Goal: Transaction & Acquisition: Purchase product/service

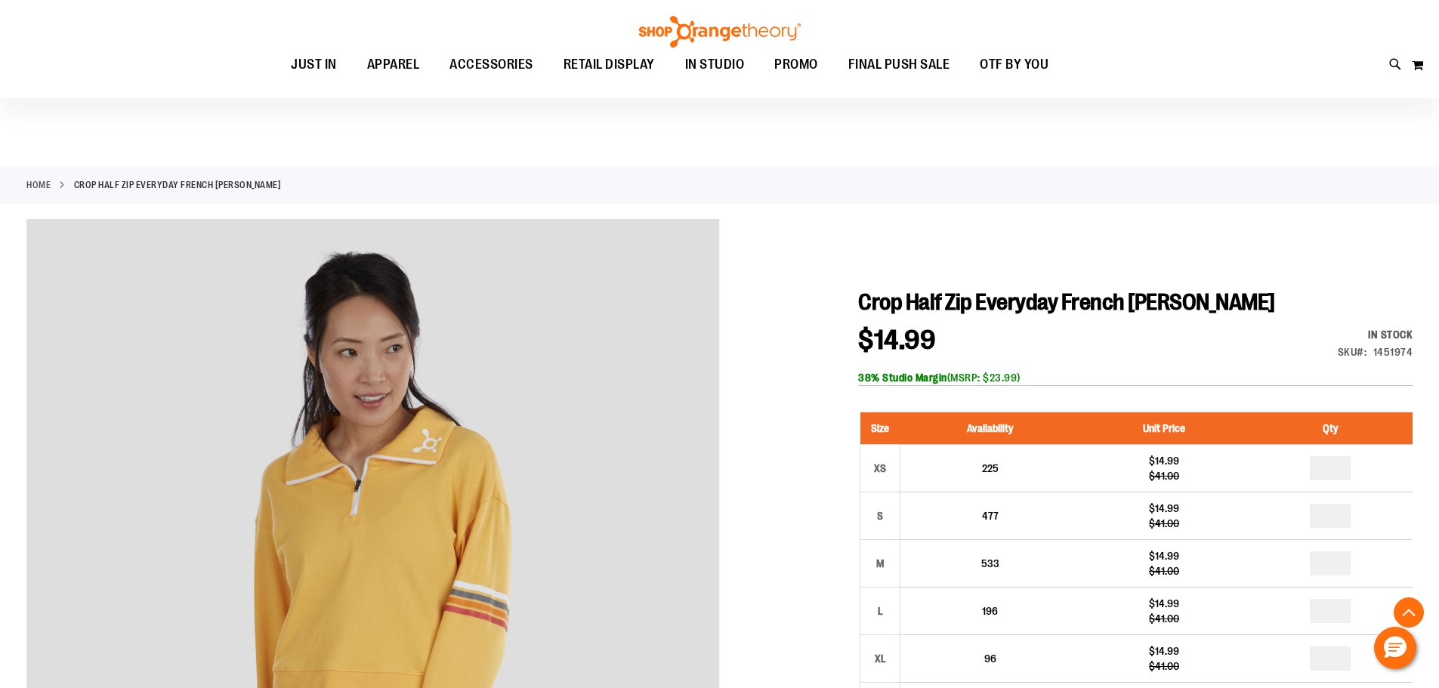
scroll to position [251, 0]
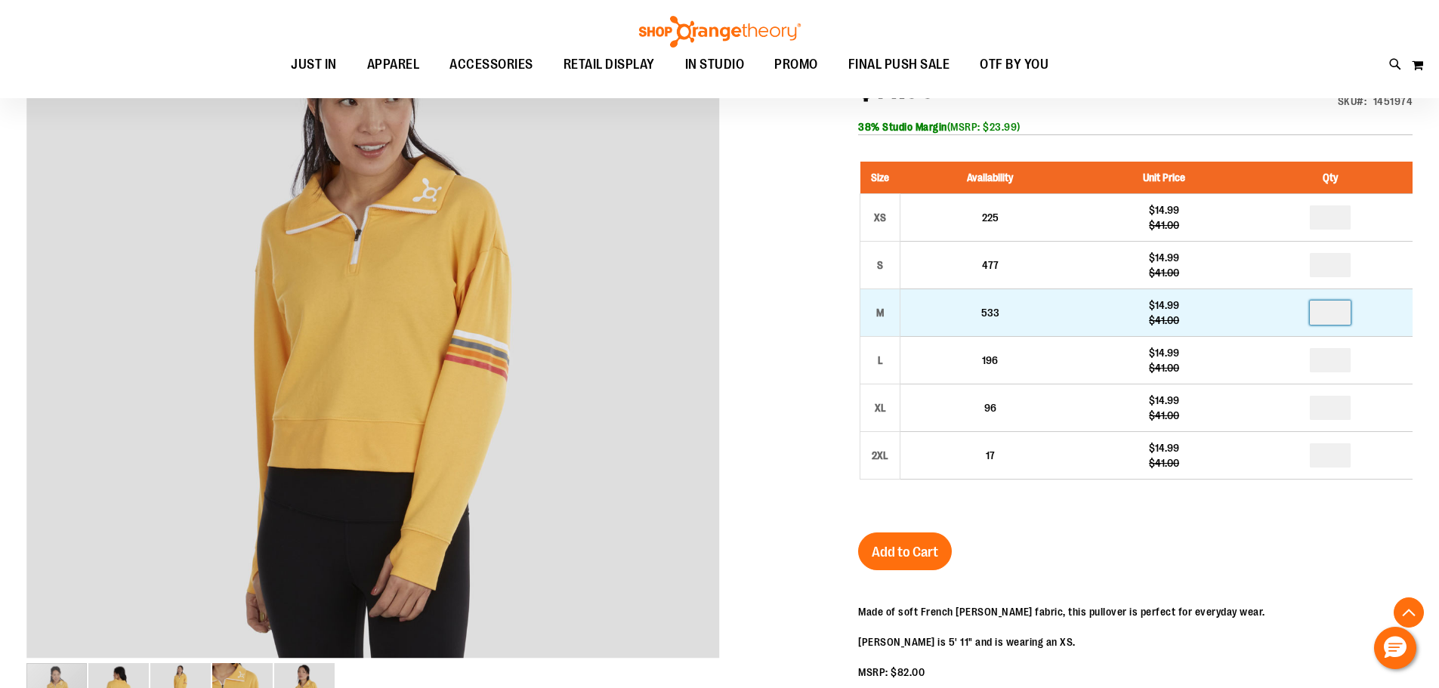
click at [1336, 314] on input "number" at bounding box center [1330, 313] width 41 height 24
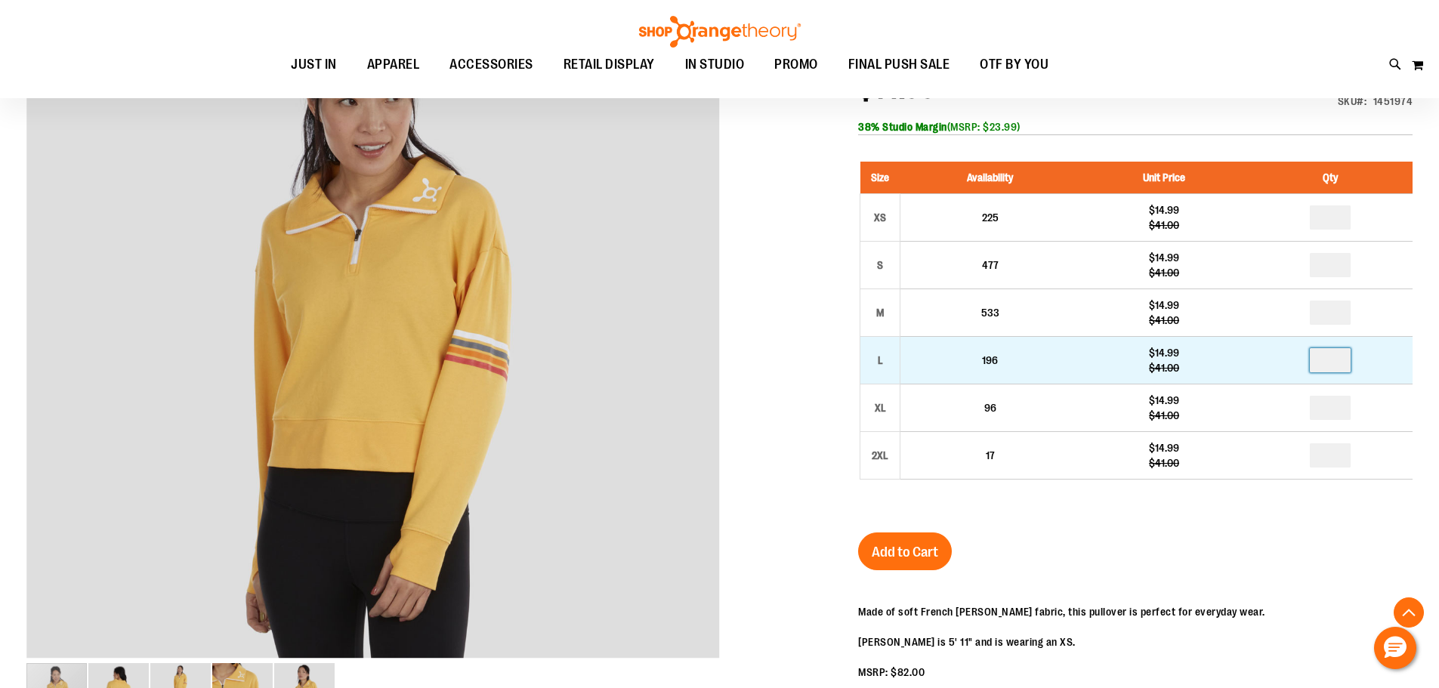
type input "*"
click at [1336, 354] on input "number" at bounding box center [1330, 360] width 41 height 24
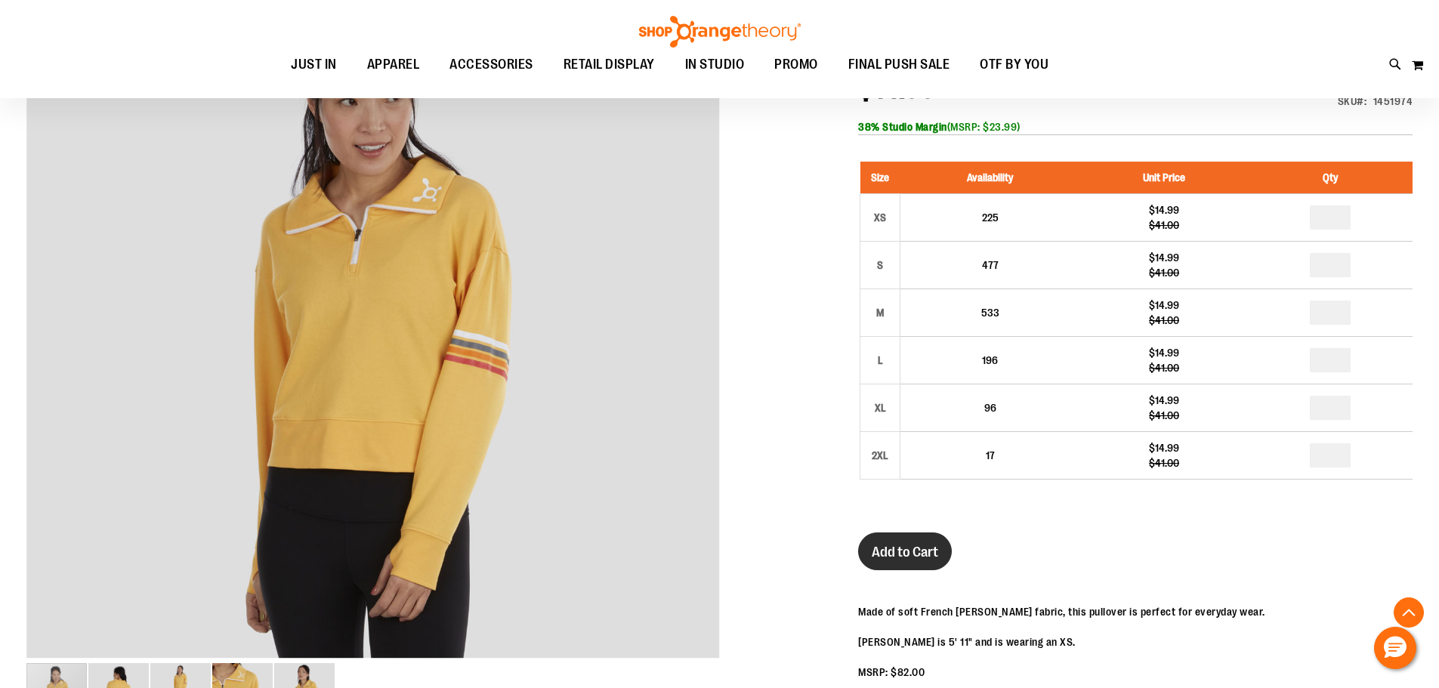
type input "*"
click at [916, 544] on span "Add to Cart" at bounding box center [905, 552] width 66 height 17
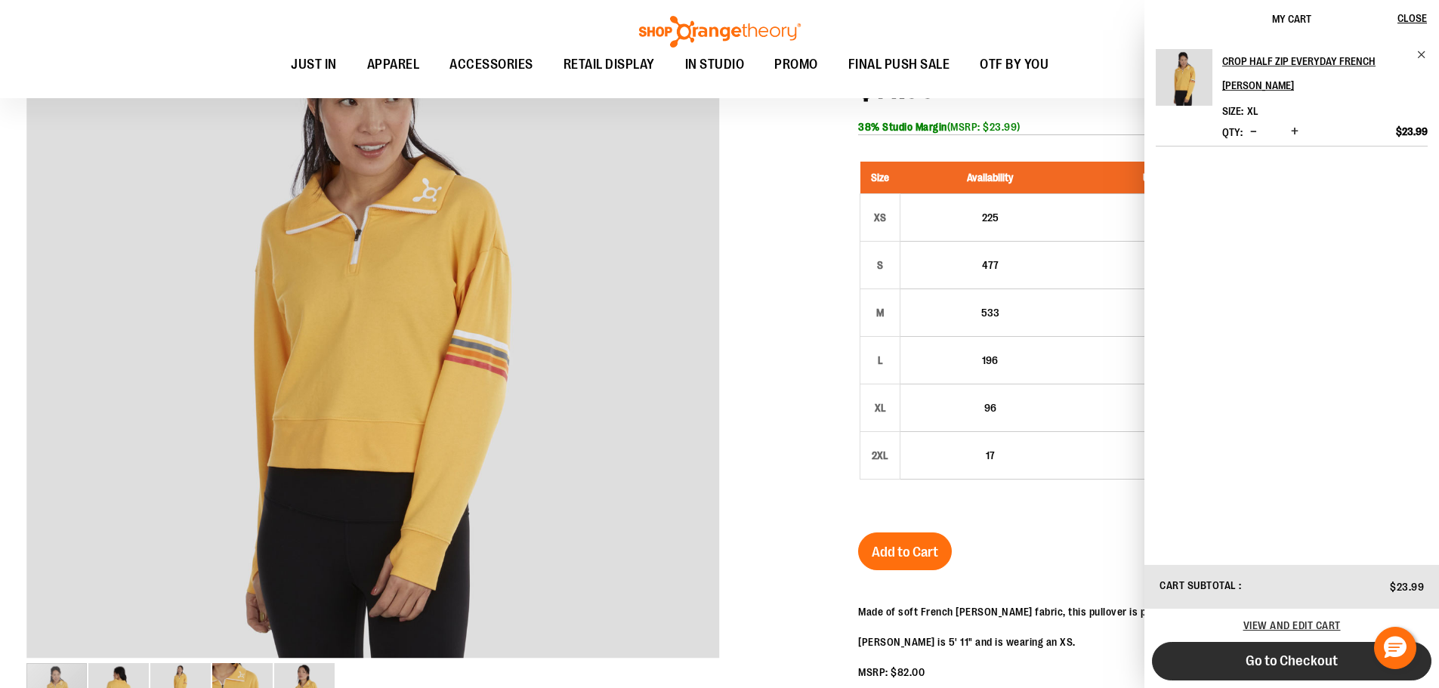
click at [1309, 655] on span "Go to Checkout" at bounding box center [1292, 661] width 92 height 17
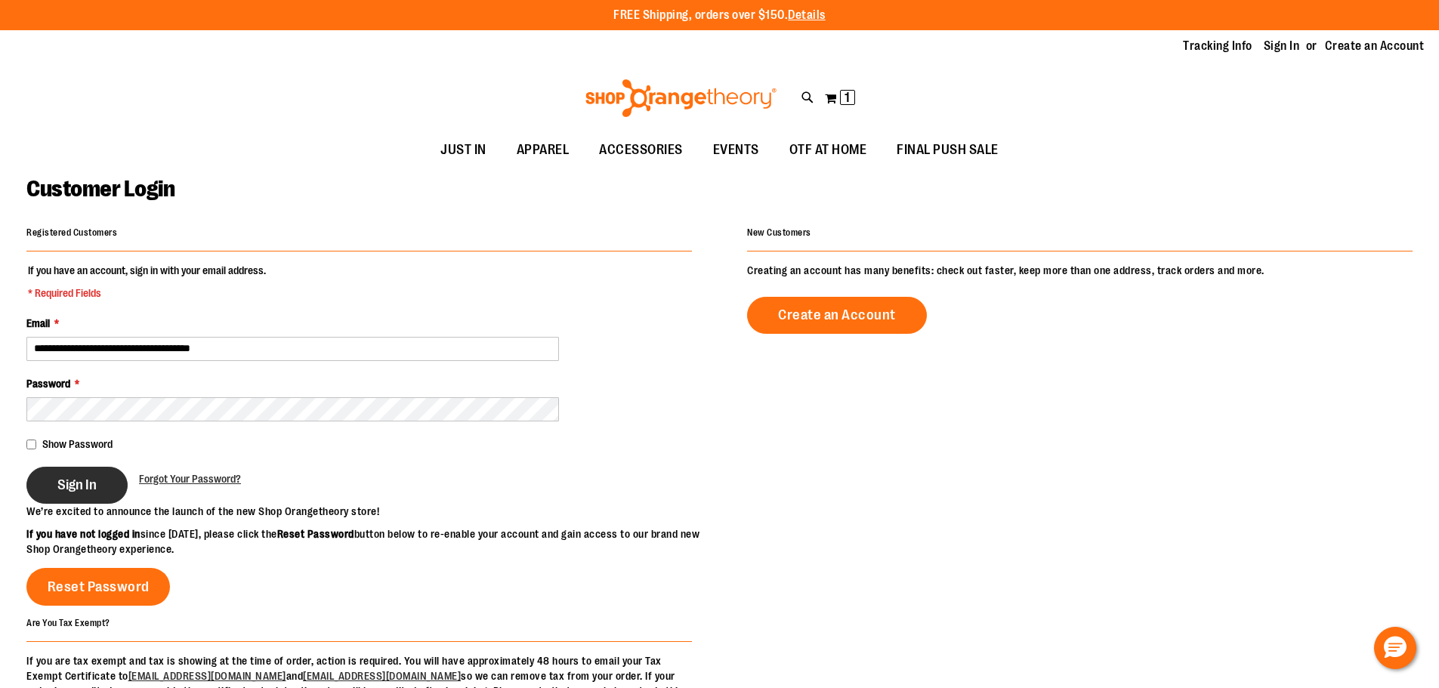
click at [91, 496] on button "Sign In" at bounding box center [76, 485] width 101 height 37
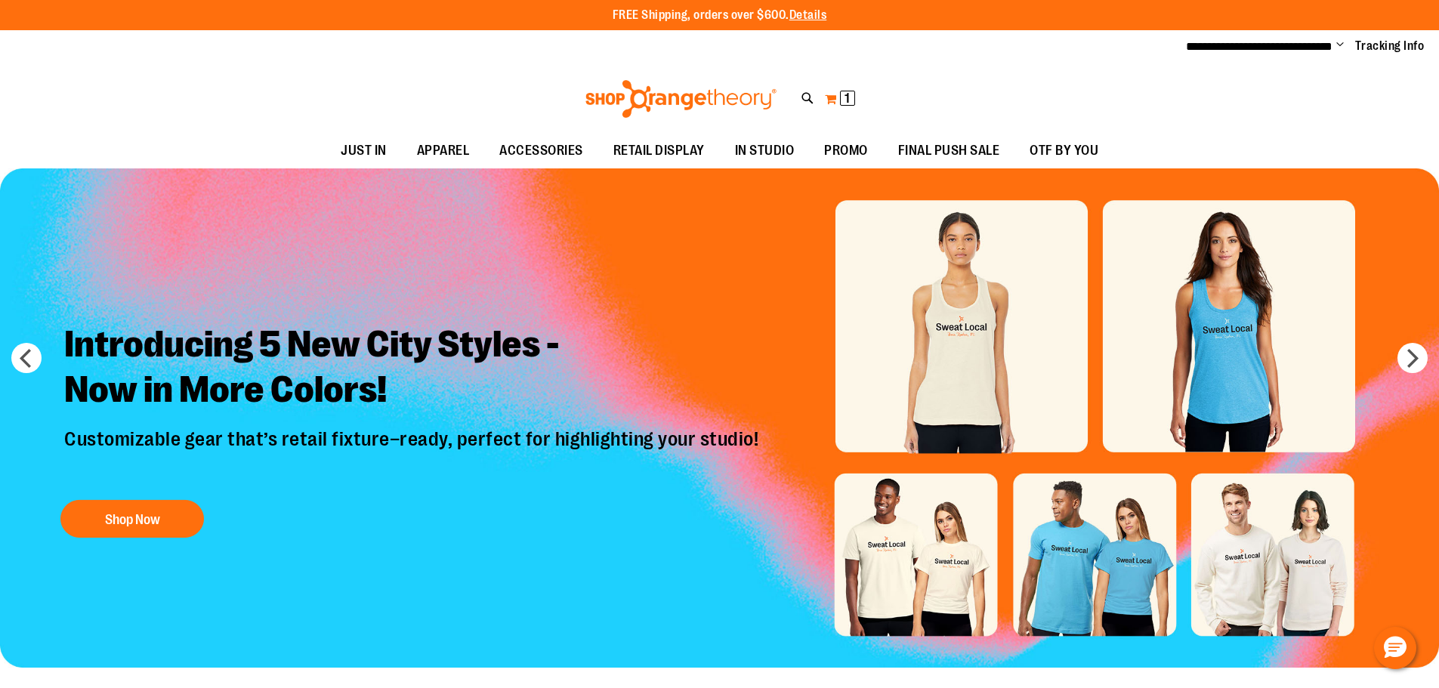
type input "**********"
click at [846, 104] on span "1" at bounding box center [847, 98] width 5 height 15
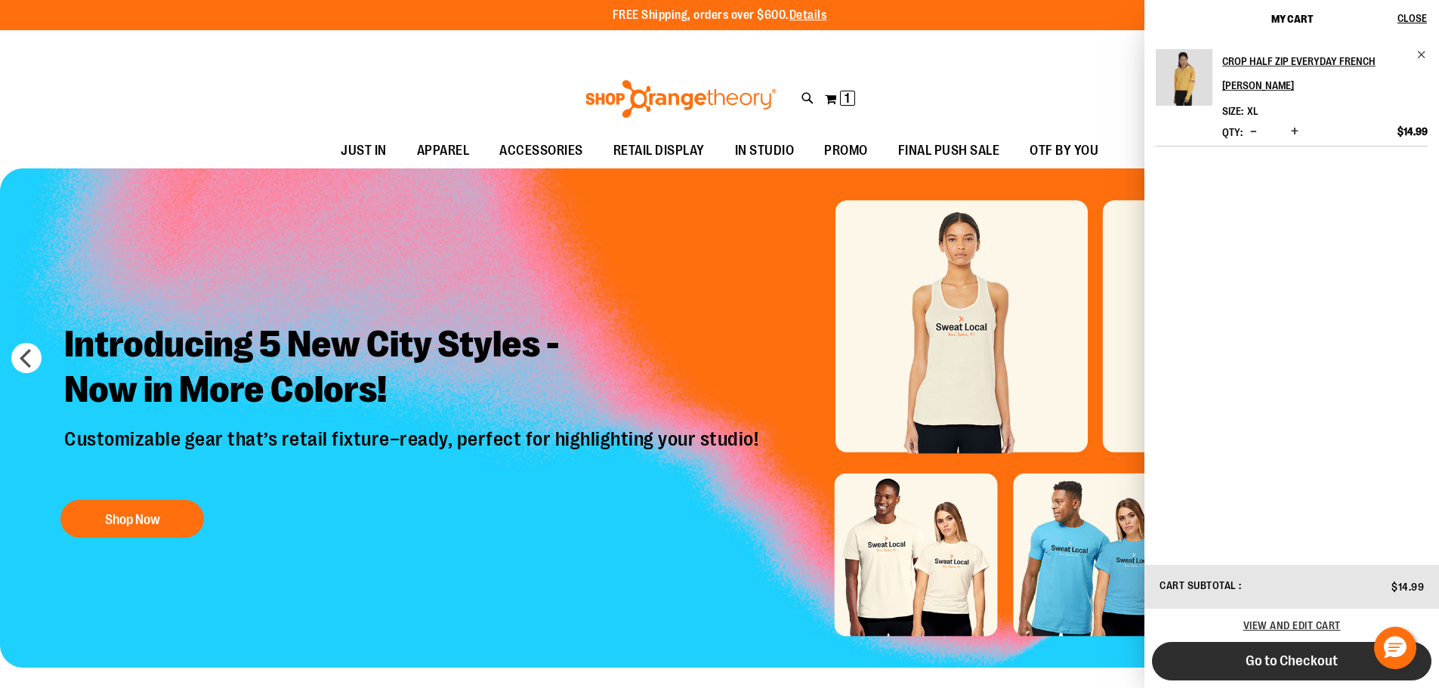
click at [1279, 665] on span "Go to Checkout" at bounding box center [1292, 661] width 92 height 17
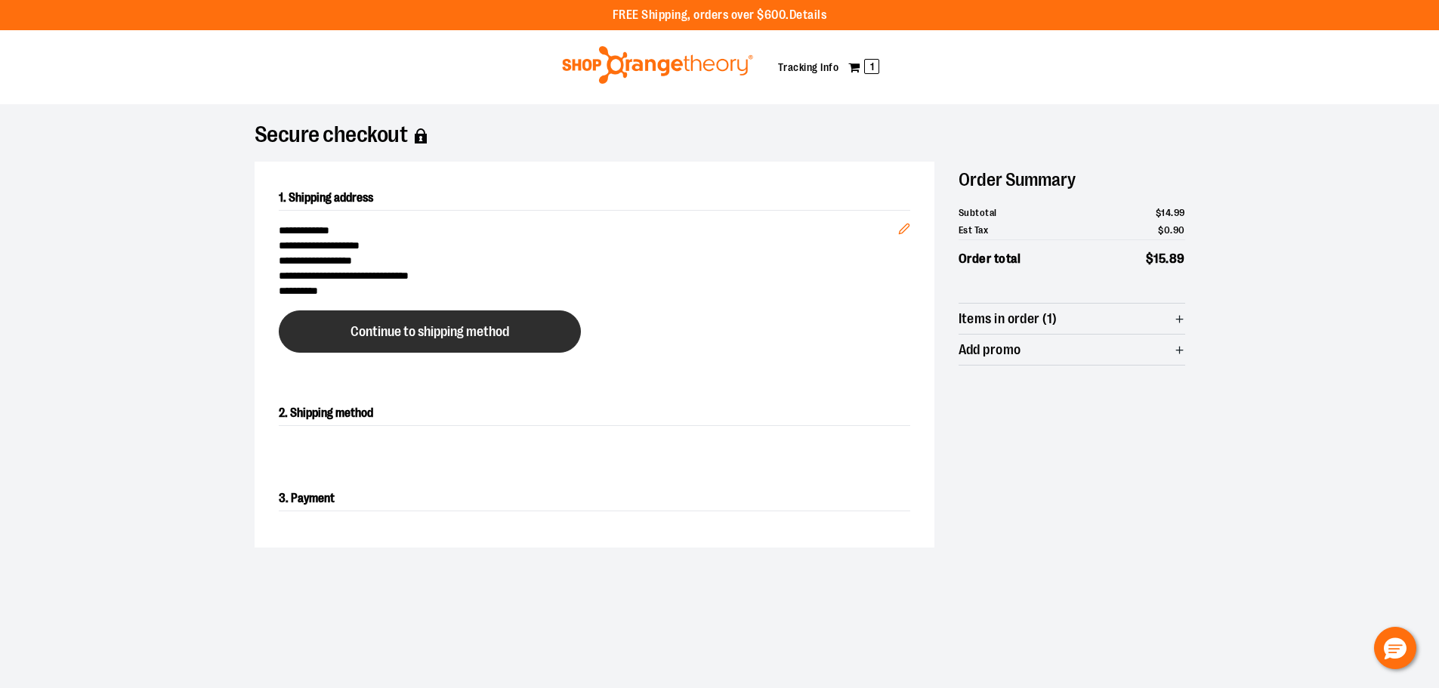
click at [412, 341] on button "Continue to shipping method" at bounding box center [430, 332] width 302 height 42
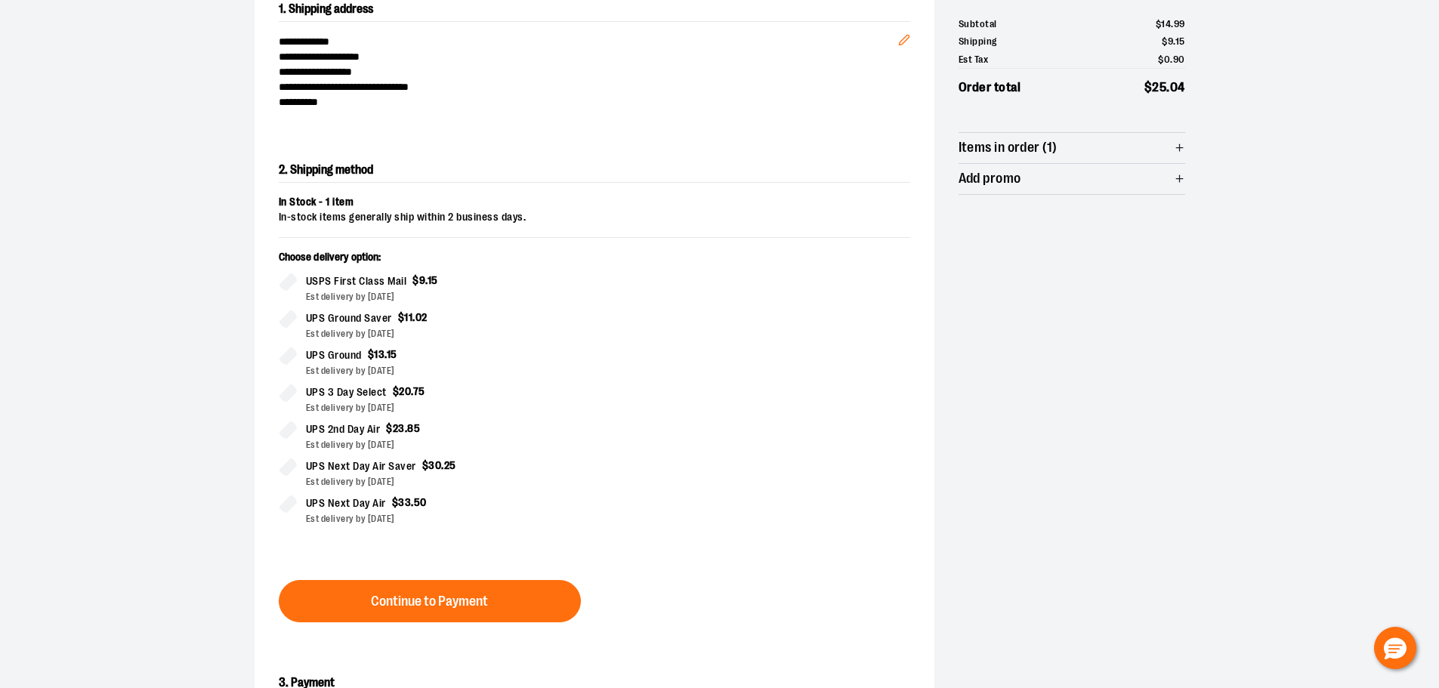
scroll to position [258, 0]
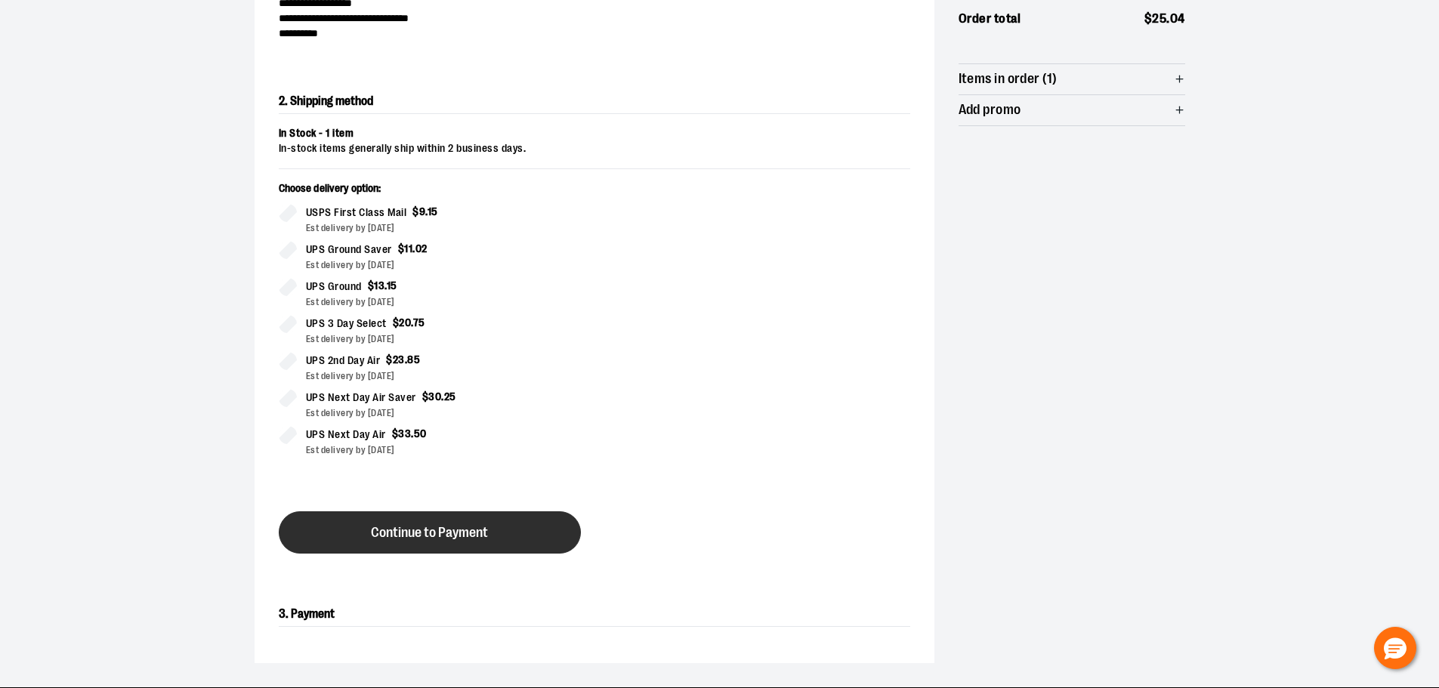
click at [470, 526] on span "Continue to Payment" at bounding box center [429, 533] width 117 height 14
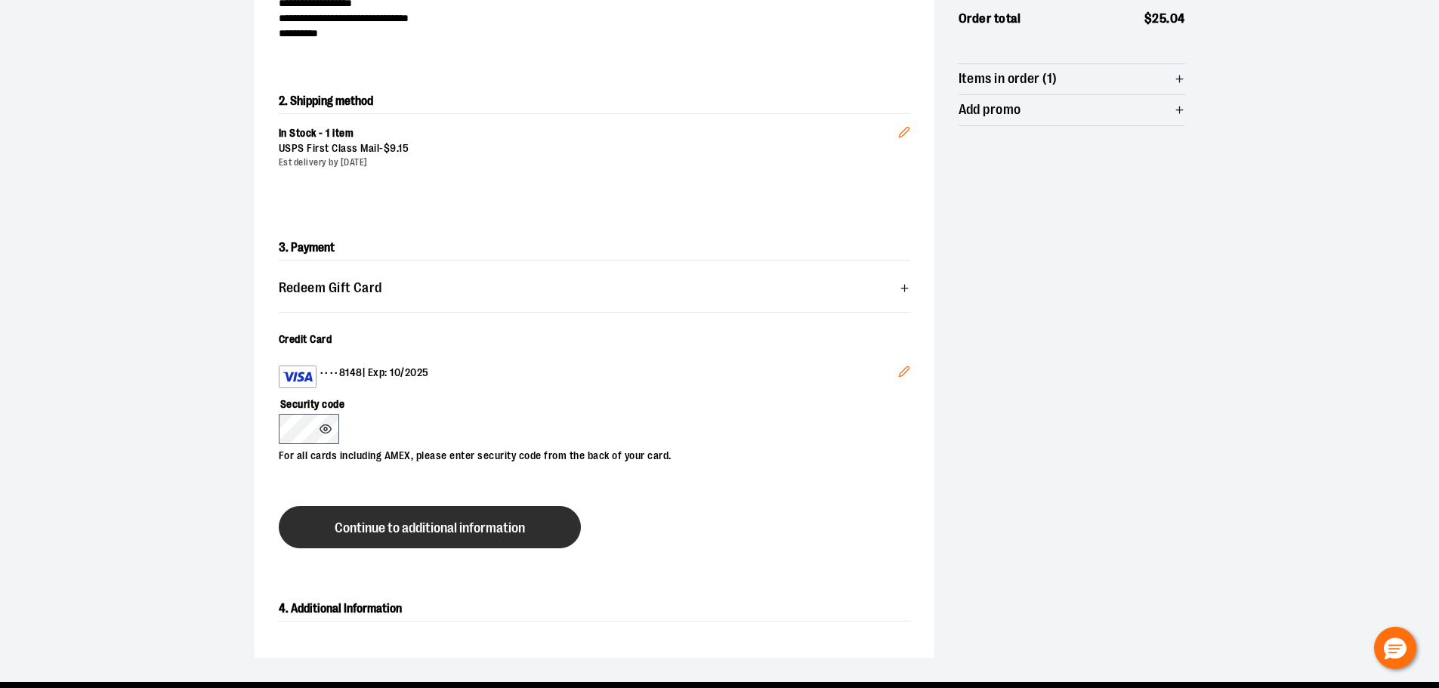
click at [458, 542] on button "Continue to additional information" at bounding box center [430, 527] width 302 height 42
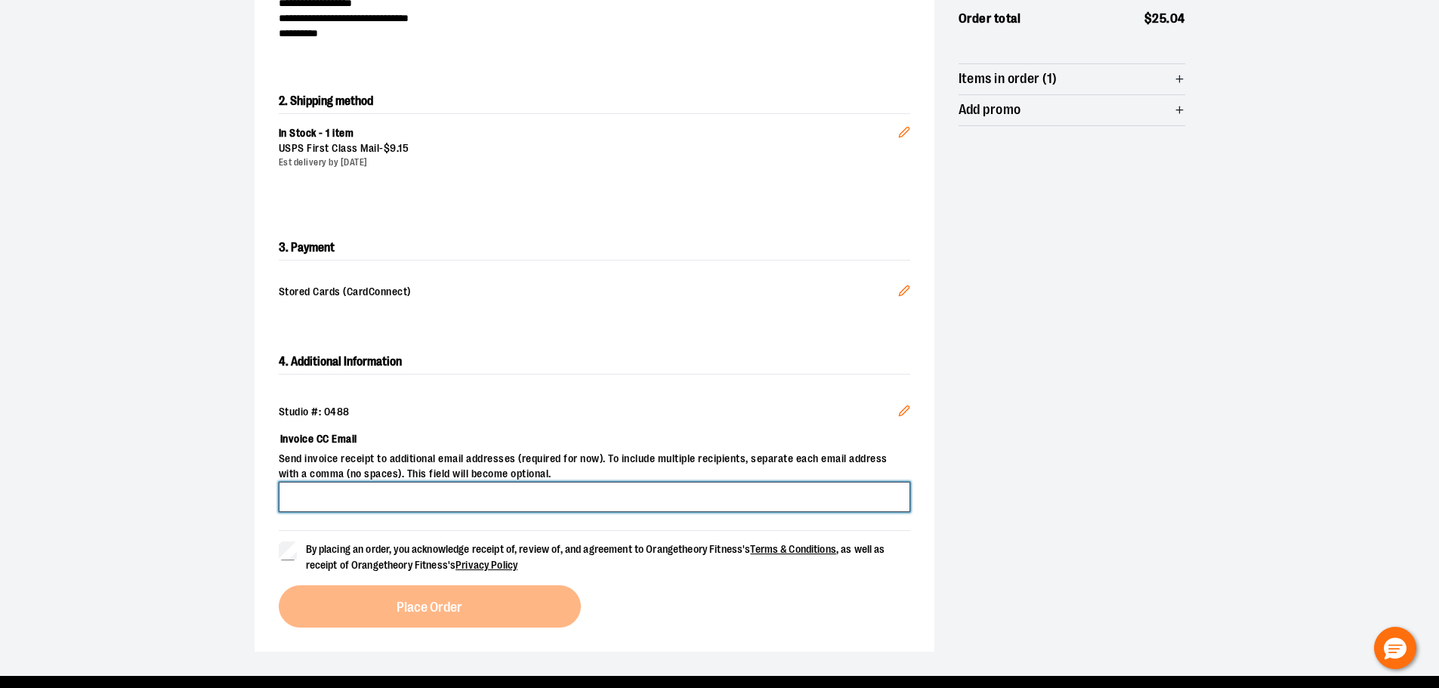
click at [496, 497] on input "Invoice CC Email" at bounding box center [595, 497] width 632 height 30
type input "**********"
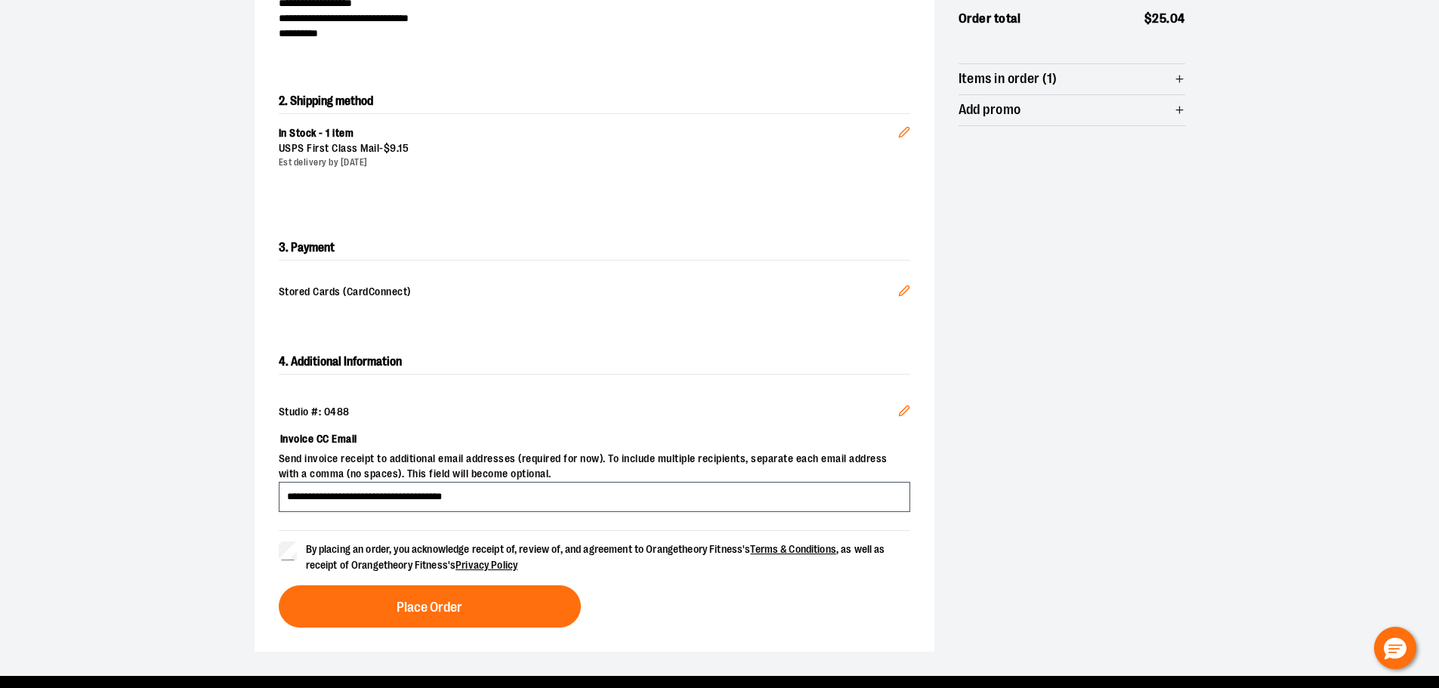
click at [514, 629] on div "**********" at bounding box center [595, 489] width 680 height 326
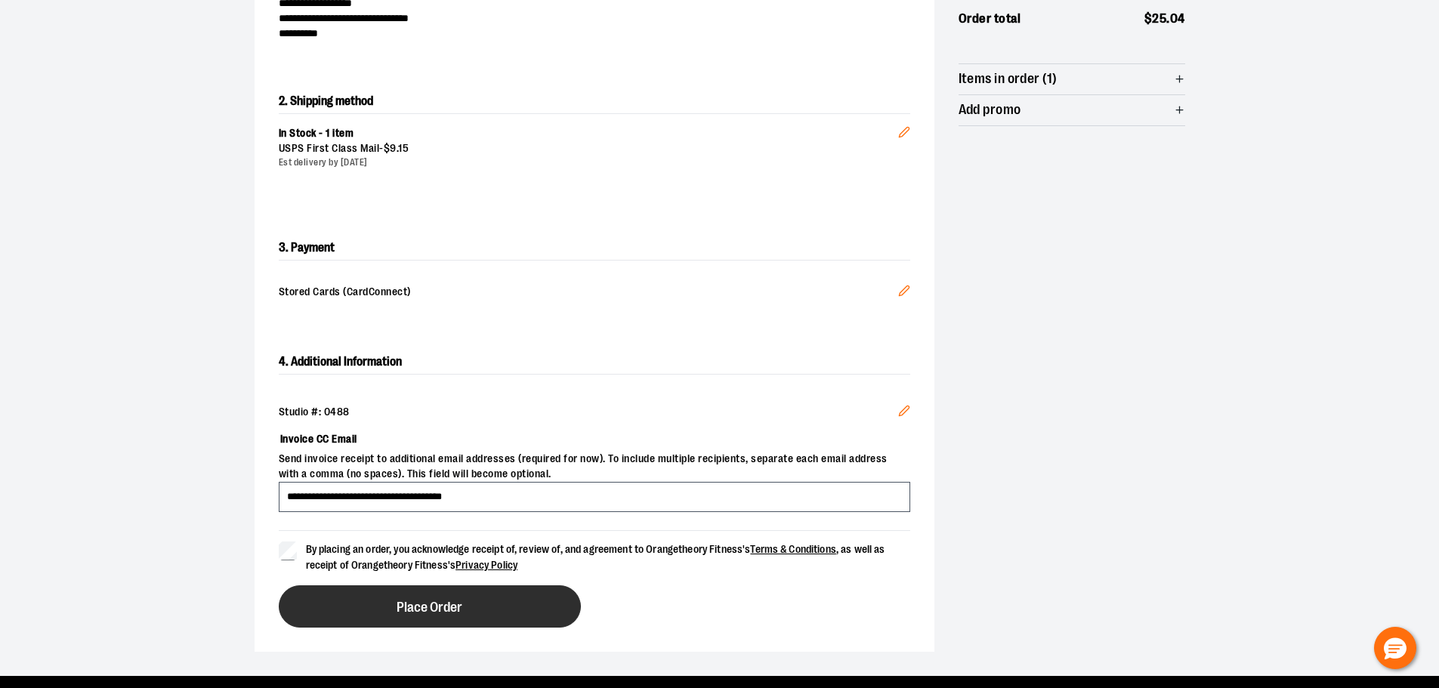
click at [518, 610] on button "Place Order" at bounding box center [430, 607] width 302 height 42
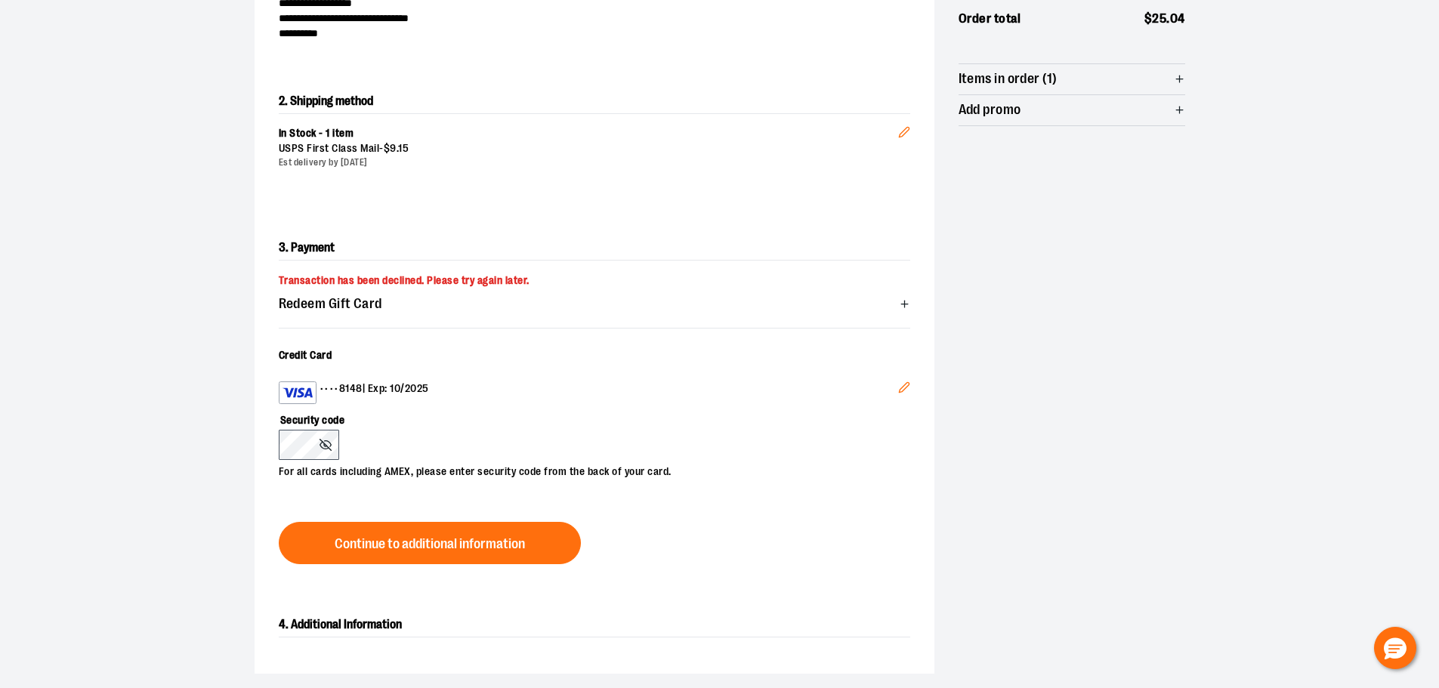
click at [902, 382] on icon "Edit" at bounding box center [904, 388] width 12 height 12
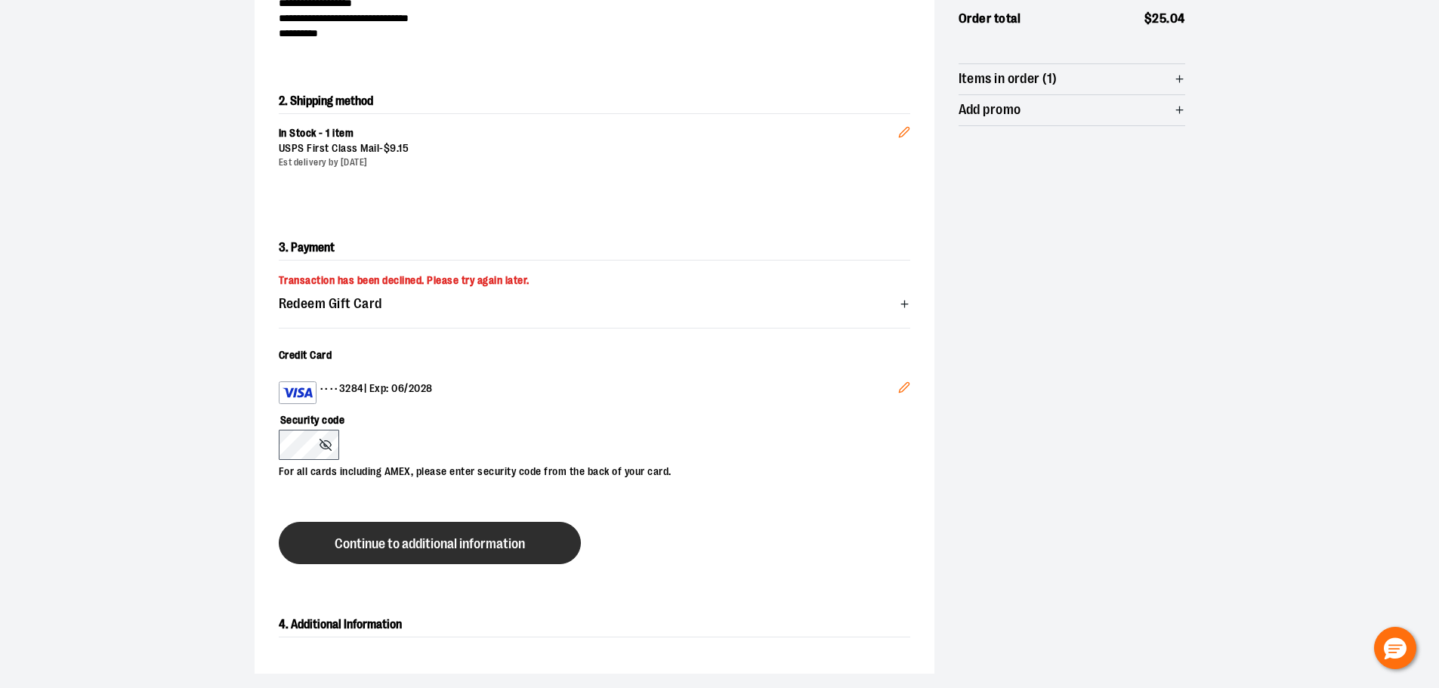
click at [438, 542] on span "Continue to additional information" at bounding box center [430, 544] width 190 height 14
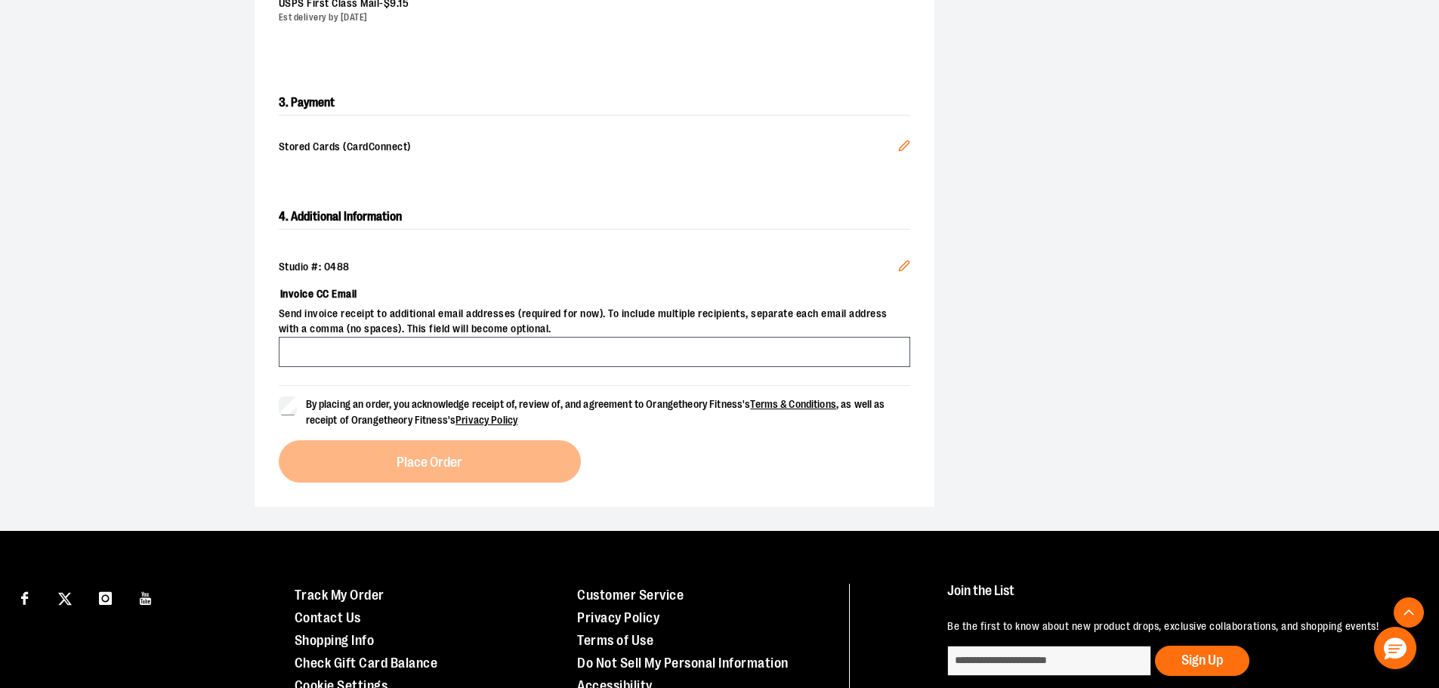
scroll to position [409, 0]
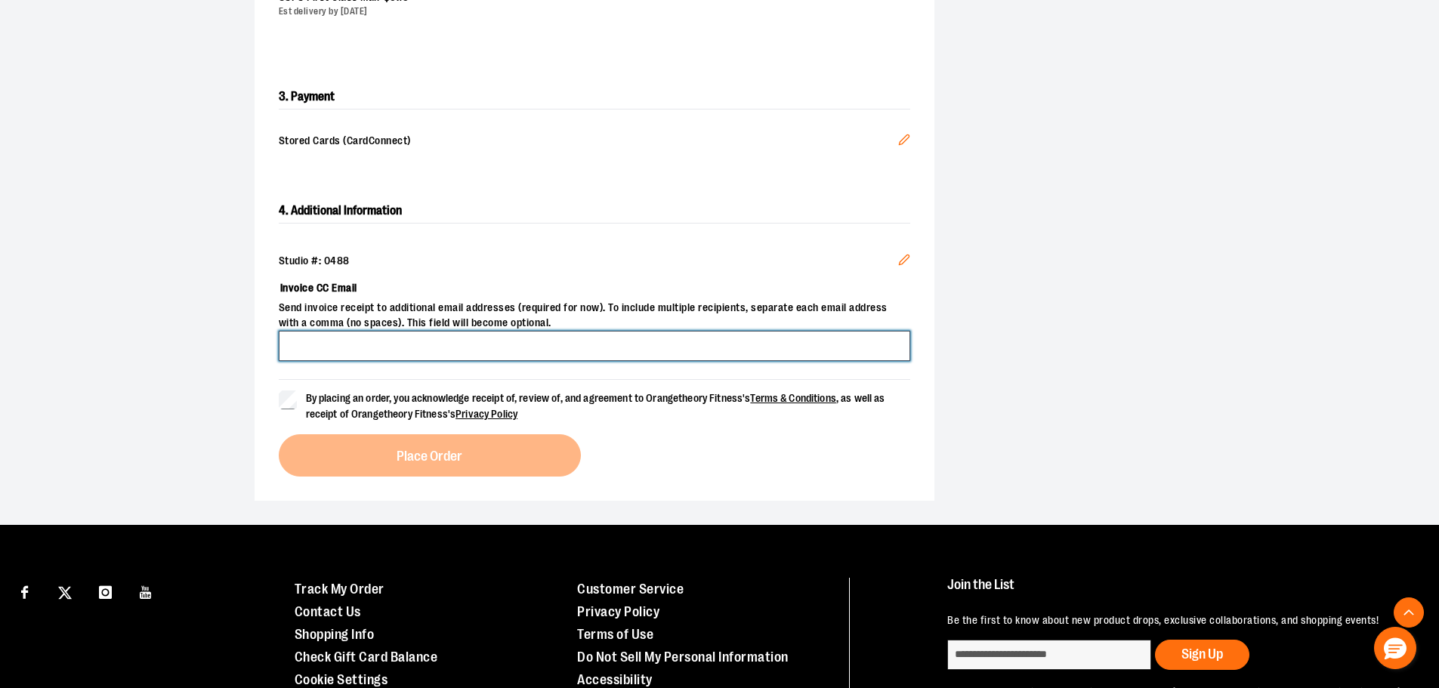
click at [366, 338] on input "Invoice CC Email" at bounding box center [595, 346] width 632 height 30
type input "**********"
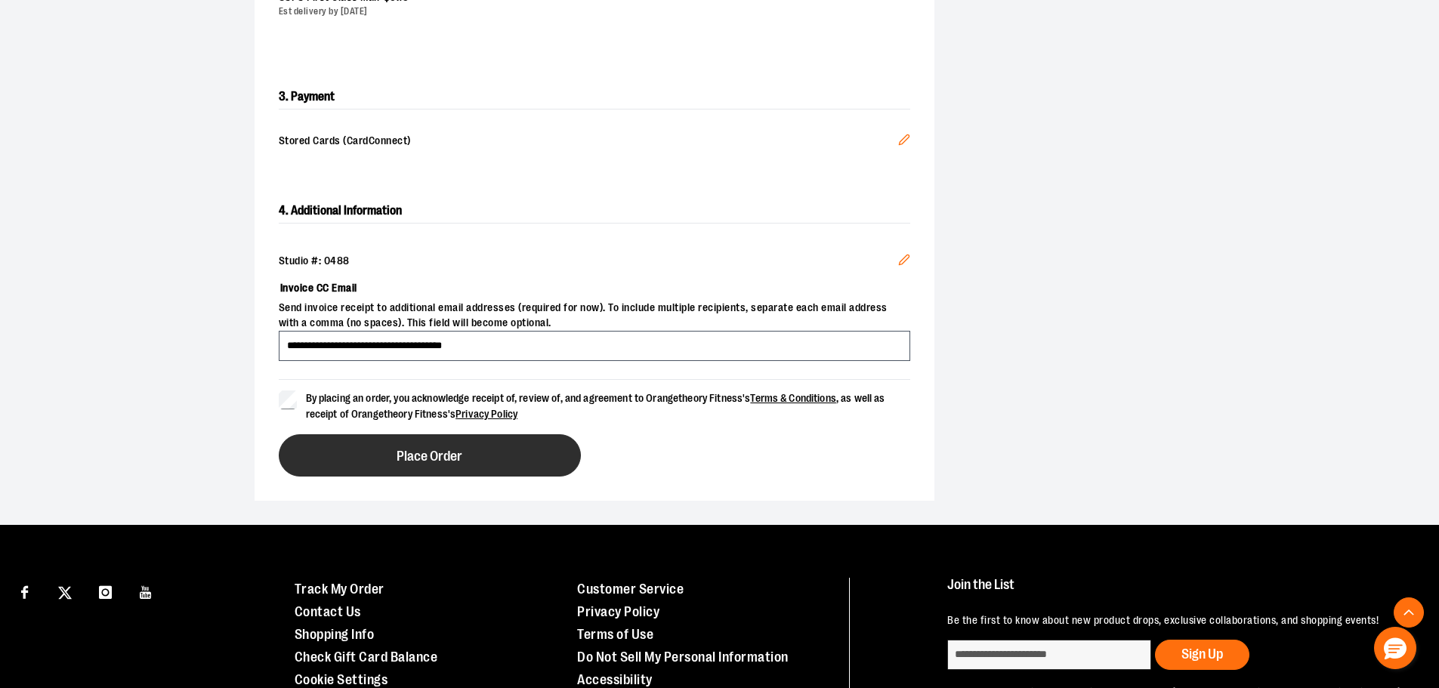
click at [421, 467] on button "Place Order" at bounding box center [430, 455] width 302 height 42
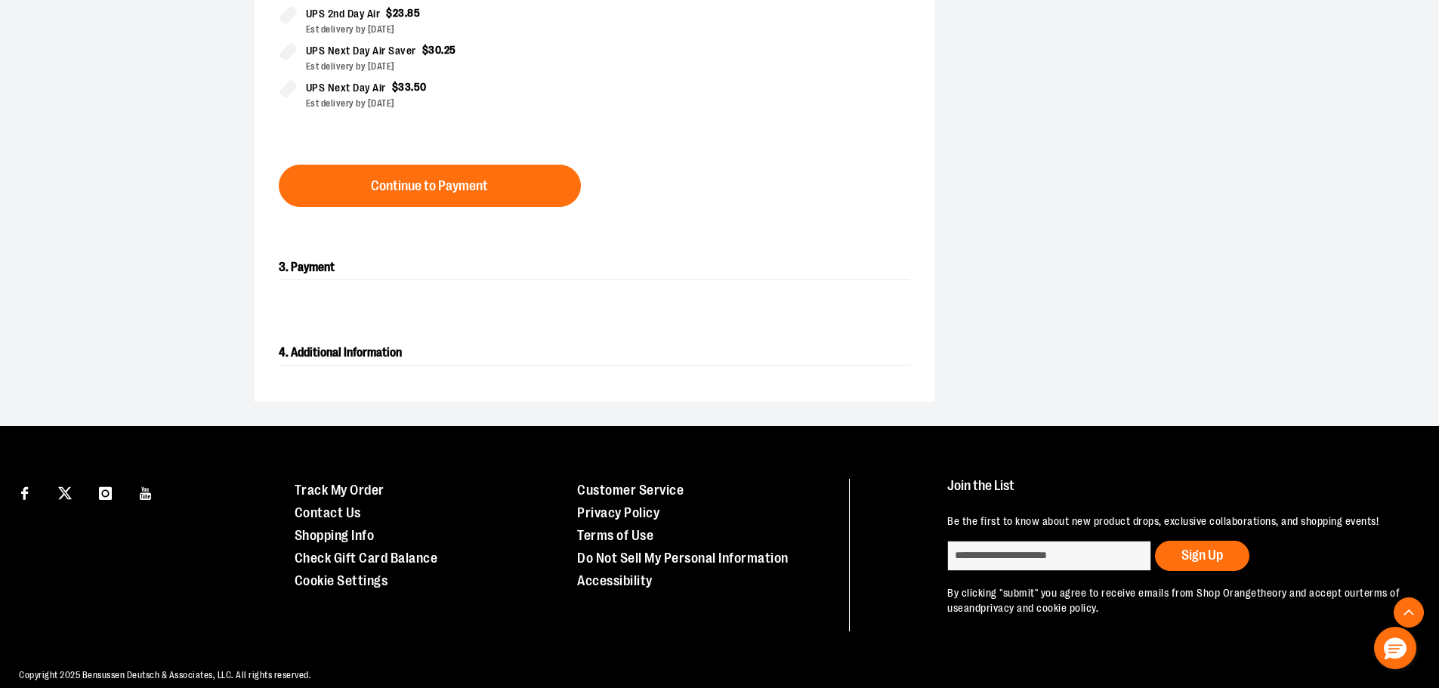
scroll to position [624, 0]
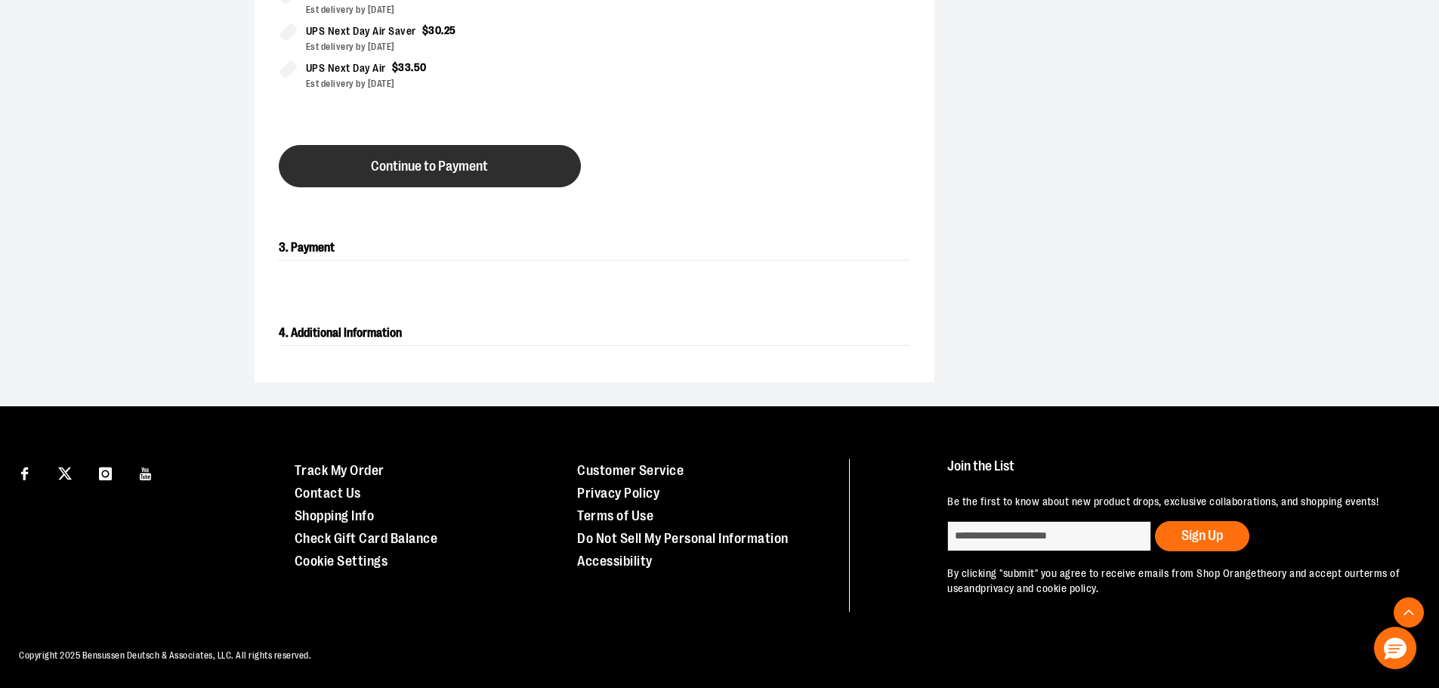
click at [465, 168] on span "Continue to Payment" at bounding box center [429, 166] width 117 height 14
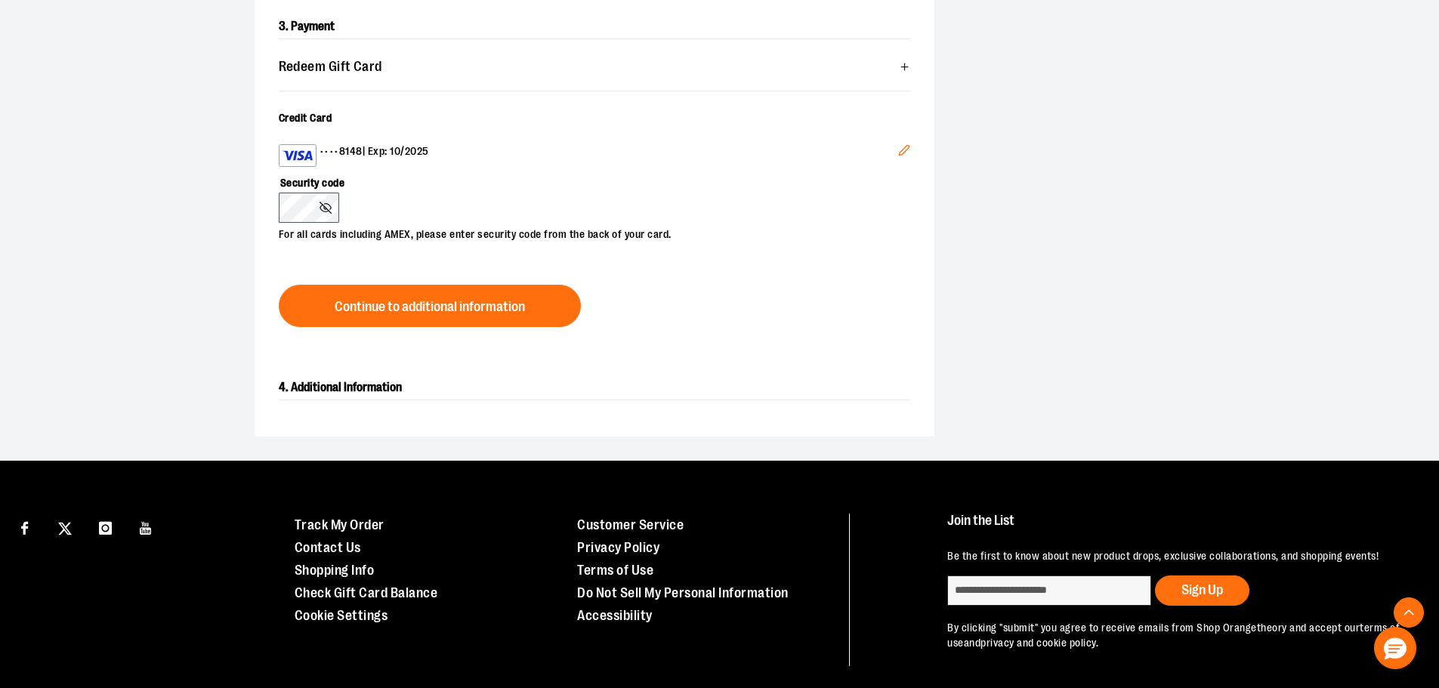
scroll to position [454, 0]
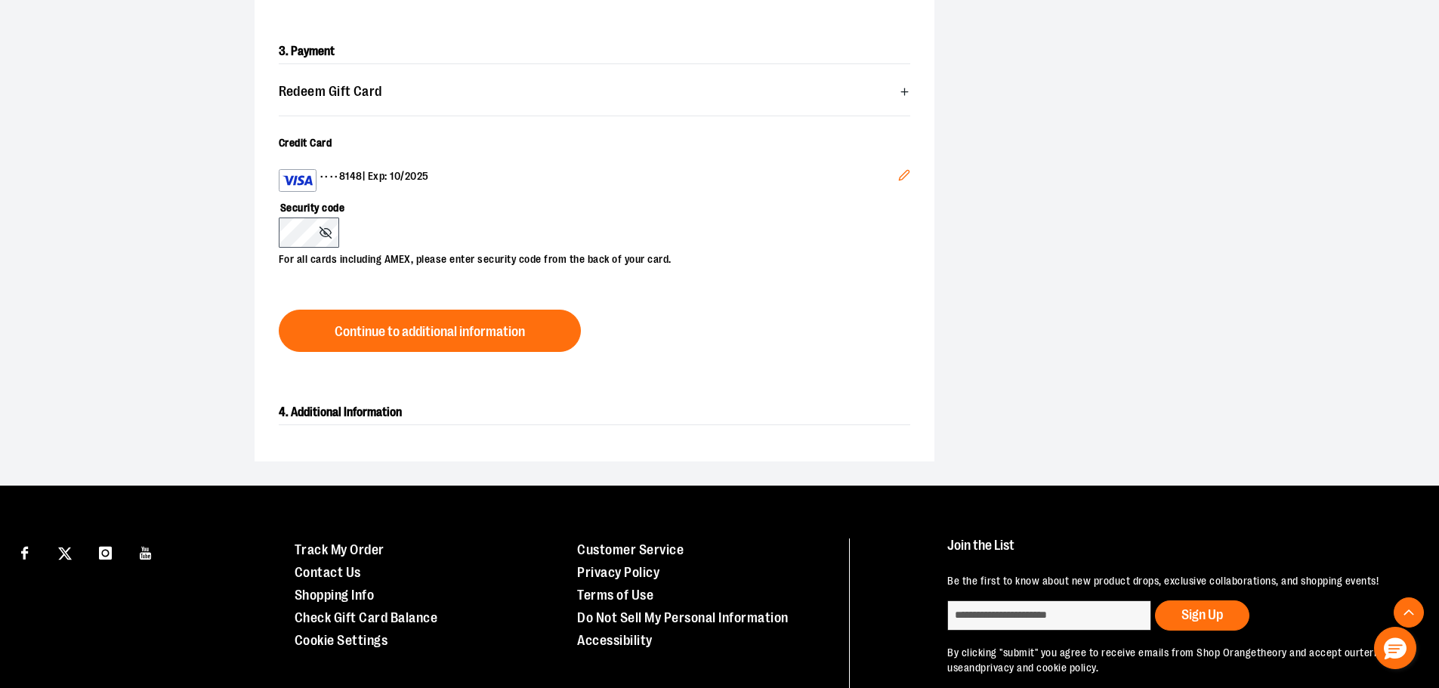
click at [902, 174] on icon "Edit" at bounding box center [904, 175] width 12 height 12
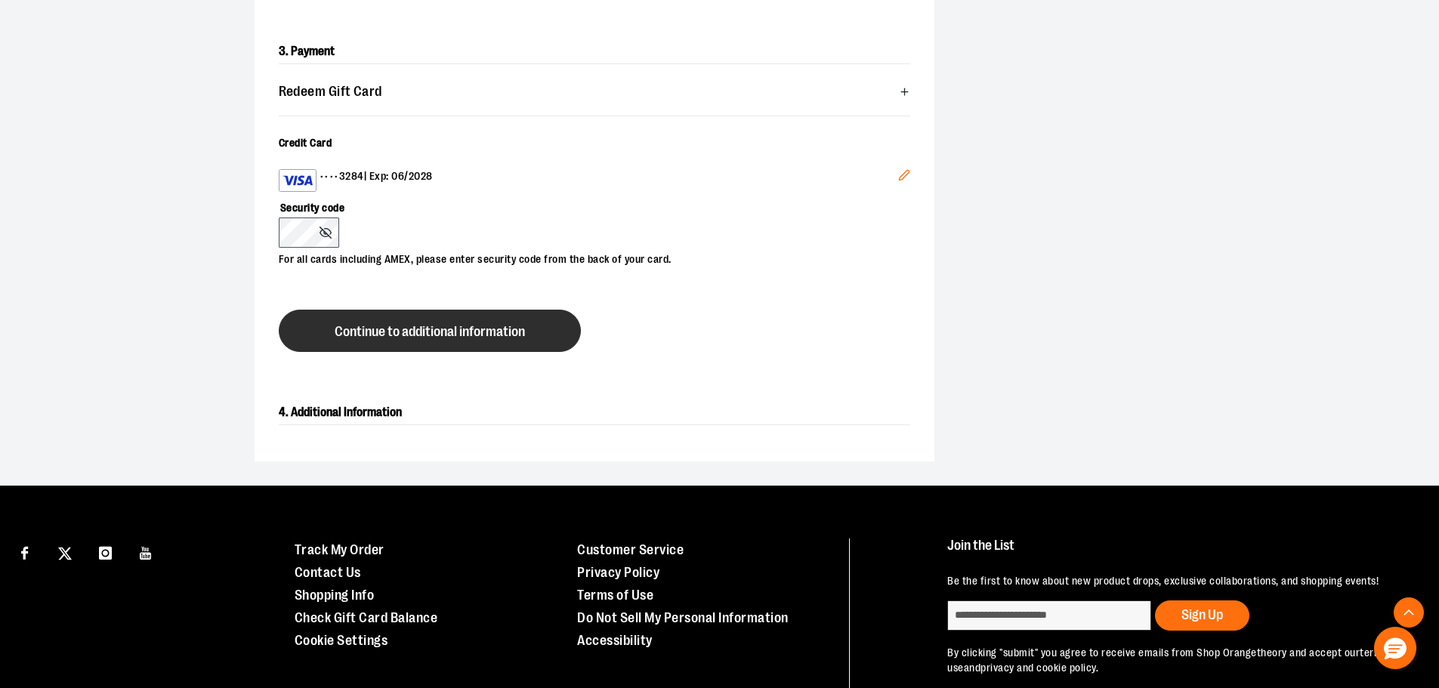
click at [406, 328] on span "Continue to additional information" at bounding box center [430, 332] width 190 height 14
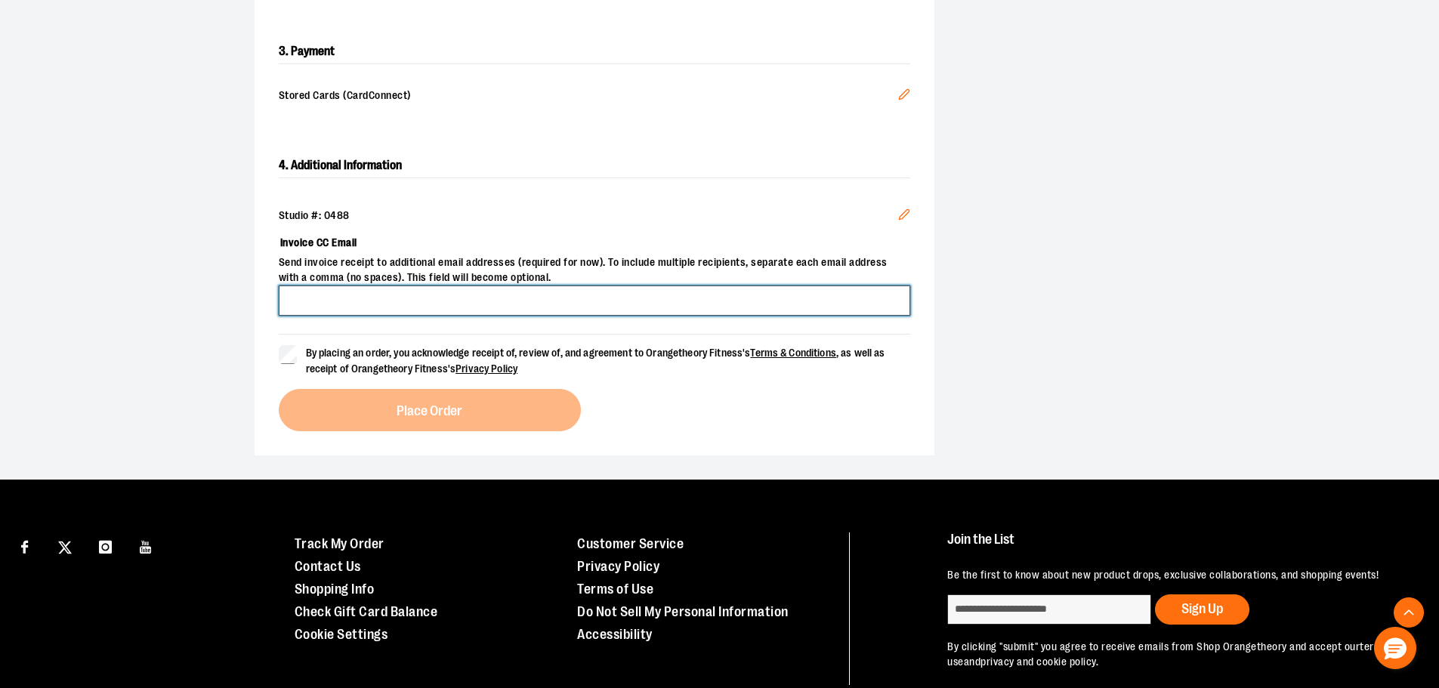
click at [477, 302] on input "Invoice CC Email" at bounding box center [595, 301] width 632 height 30
type input "**********"
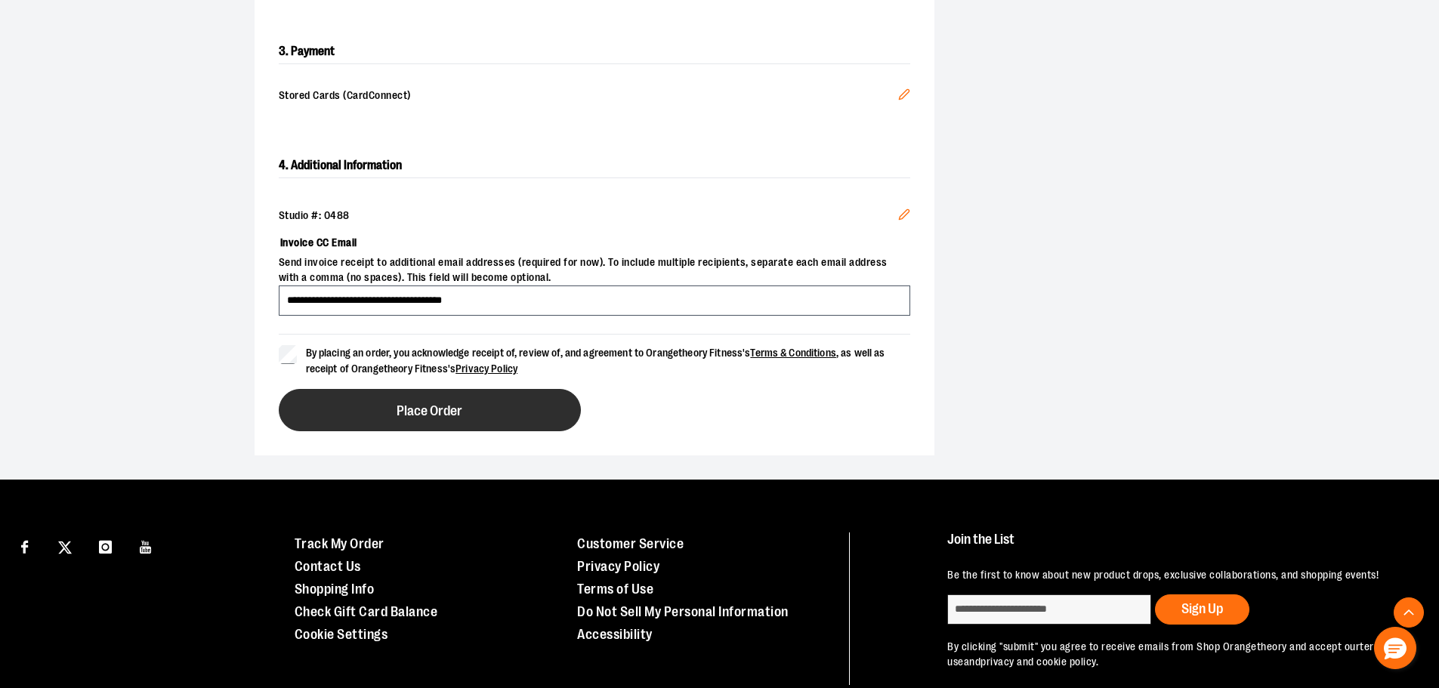
click at [338, 392] on button "Place Order" at bounding box center [430, 410] width 302 height 42
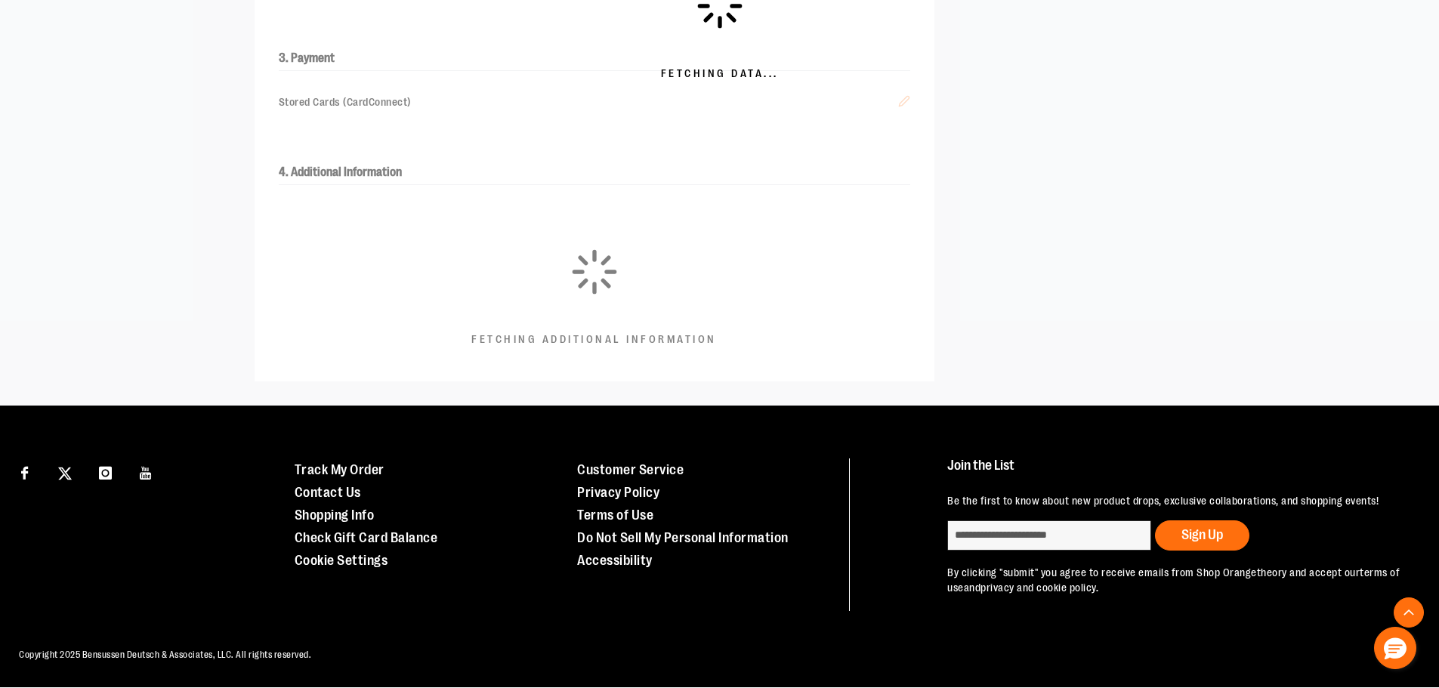
scroll to position [446, 0]
